Goal: Find specific page/section: Find specific page/section

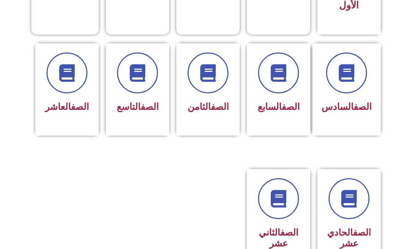
scroll to position [268, 0]
click at [135, 99] on div "الصف التاسع" at bounding box center [137, 106] width 45 height 17
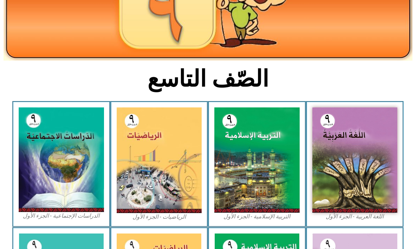
scroll to position [111, 0]
click at [360, 130] on img at bounding box center [354, 159] width 85 height 105
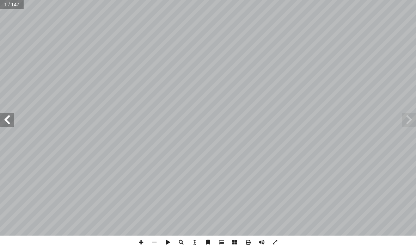
click at [10, 117] on span at bounding box center [7, 120] width 14 height 14
click at [12, 123] on span at bounding box center [7, 120] width 14 height 14
click at [12, 122] on span at bounding box center [7, 120] width 14 height 14
click at [11, 119] on span at bounding box center [7, 120] width 14 height 14
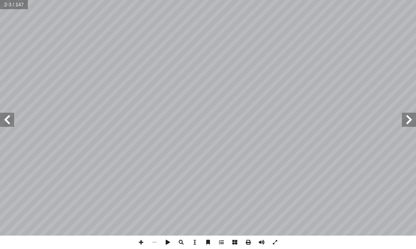
click at [12, 119] on span at bounding box center [7, 120] width 14 height 14
click at [10, 113] on span at bounding box center [7, 120] width 14 height 14
click at [8, 115] on span at bounding box center [7, 120] width 14 height 14
click at [402, 125] on span at bounding box center [409, 120] width 14 height 14
click at [407, 116] on span at bounding box center [409, 120] width 14 height 14
